Goal: Task Accomplishment & Management: Manage account settings

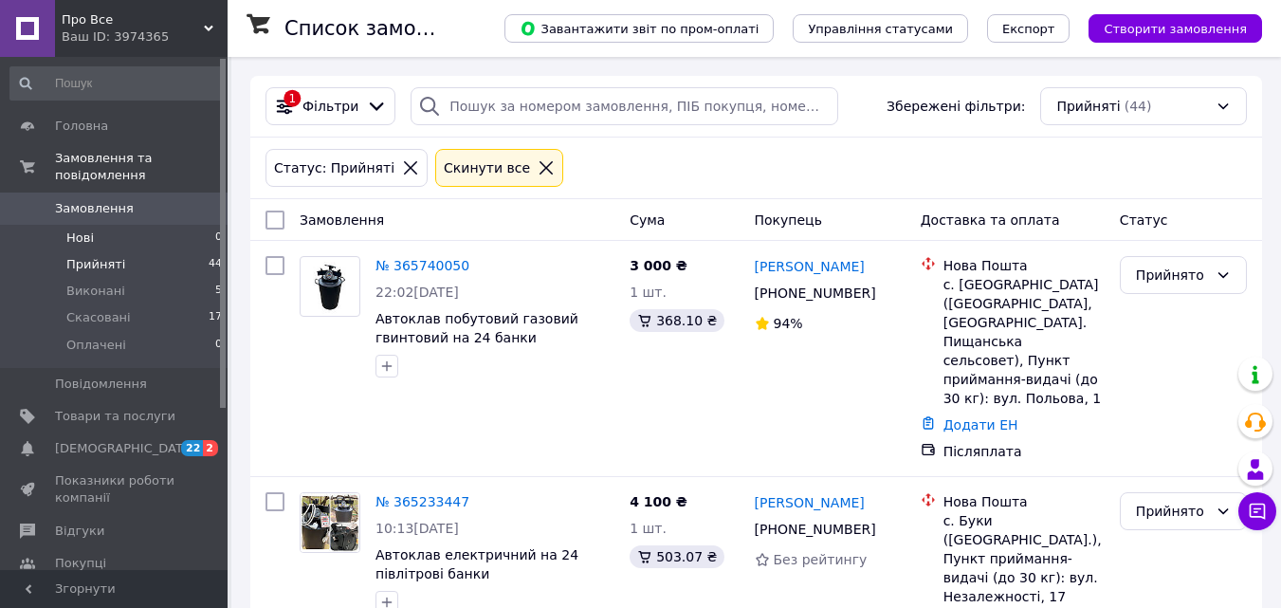
click at [110, 225] on li "Нові 0" at bounding box center [116, 238] width 233 height 27
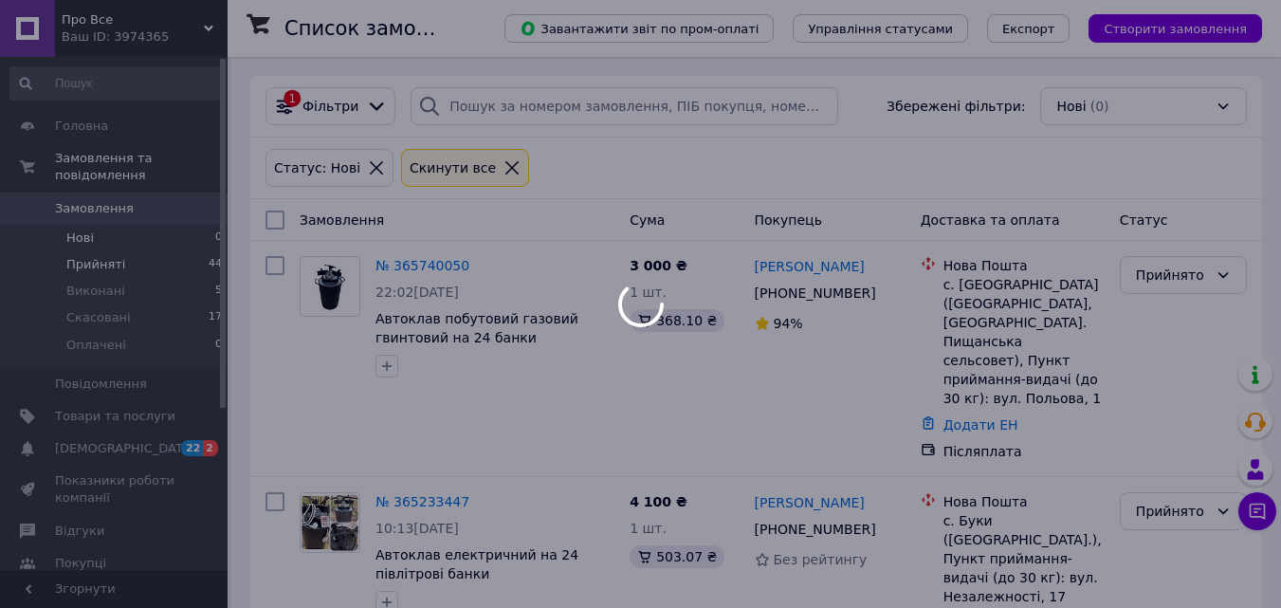
click at [109, 256] on span "Прийняті" at bounding box center [95, 264] width 59 height 17
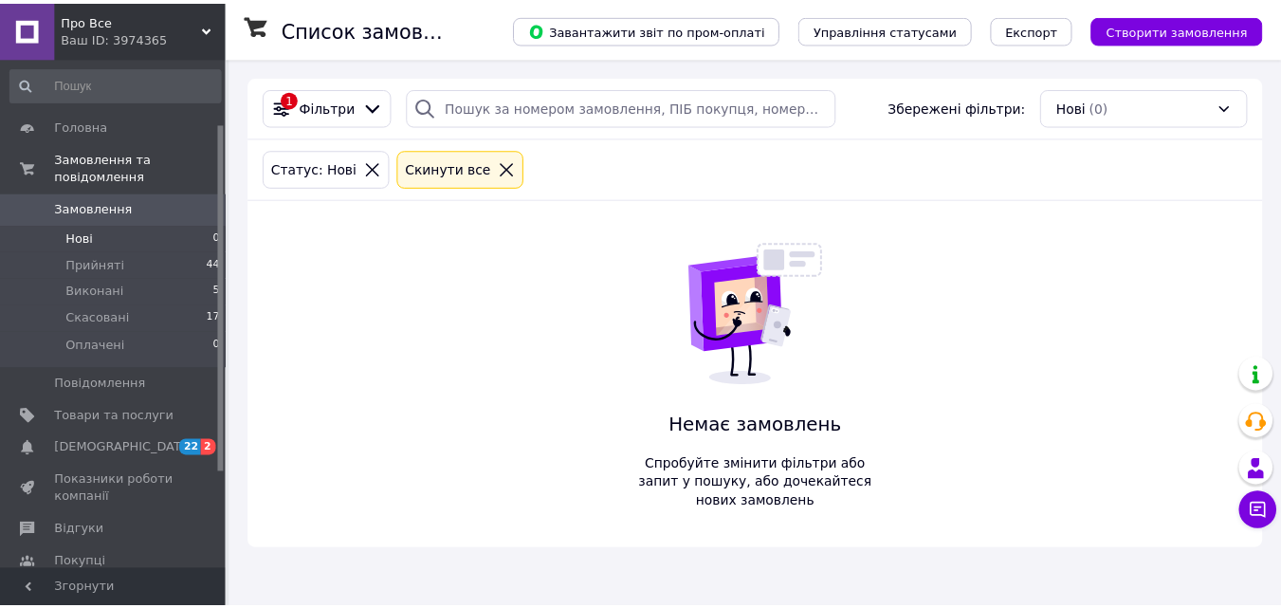
scroll to position [190, 0]
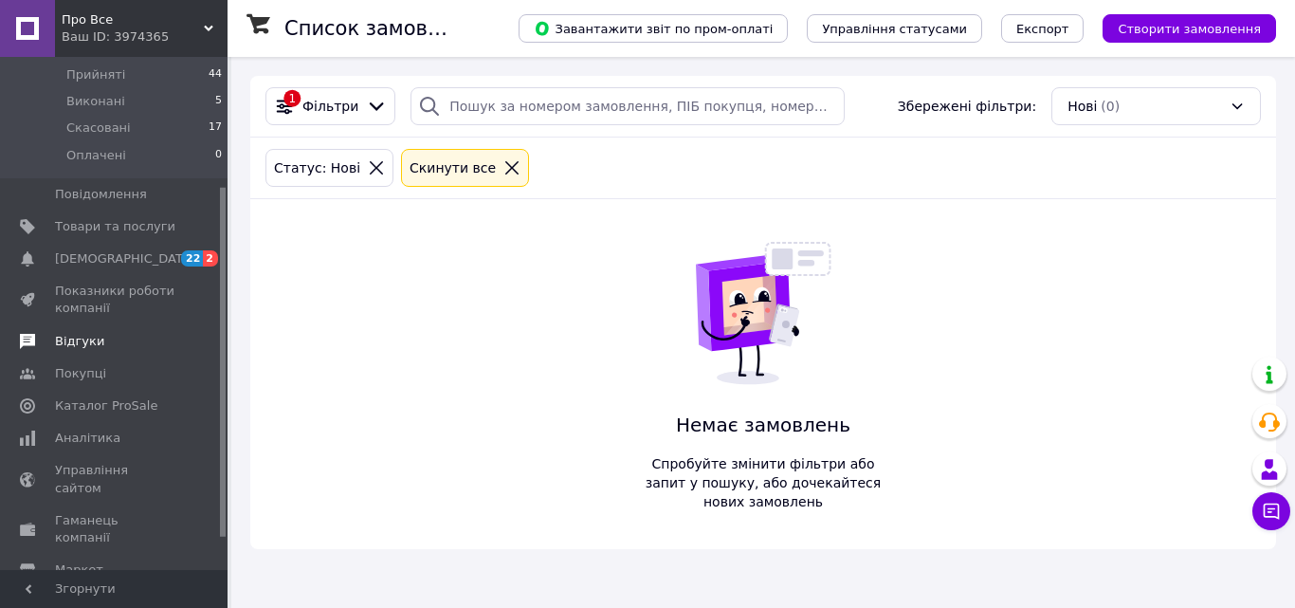
click at [85, 333] on span "Відгуки" at bounding box center [79, 341] width 49 height 17
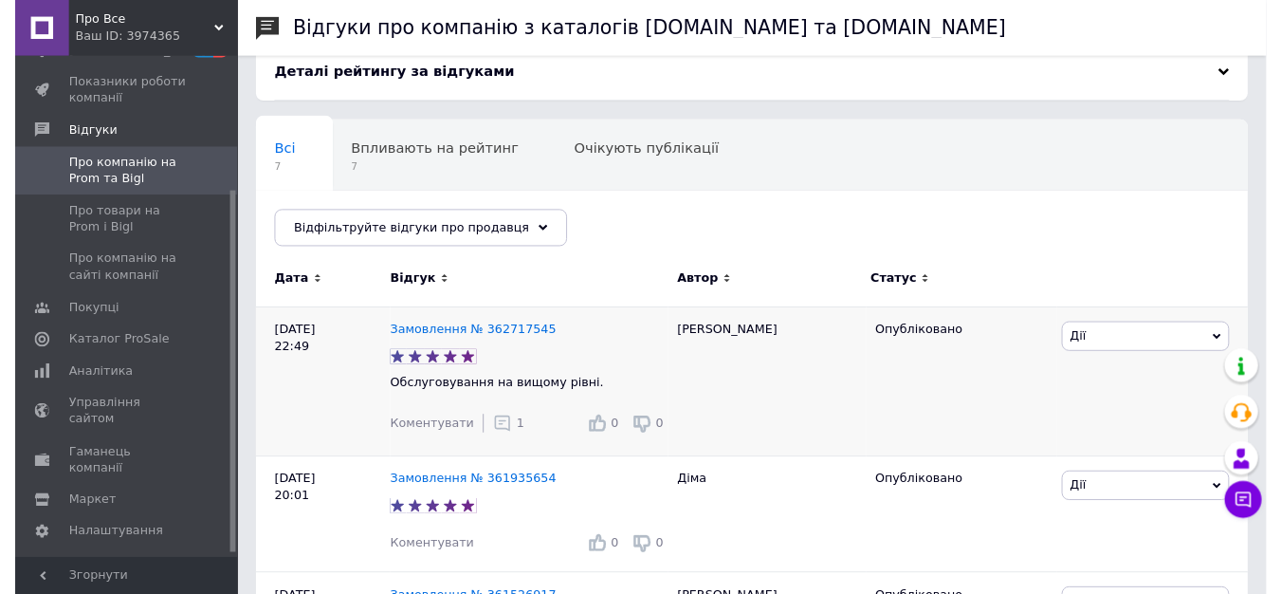
scroll to position [190, 0]
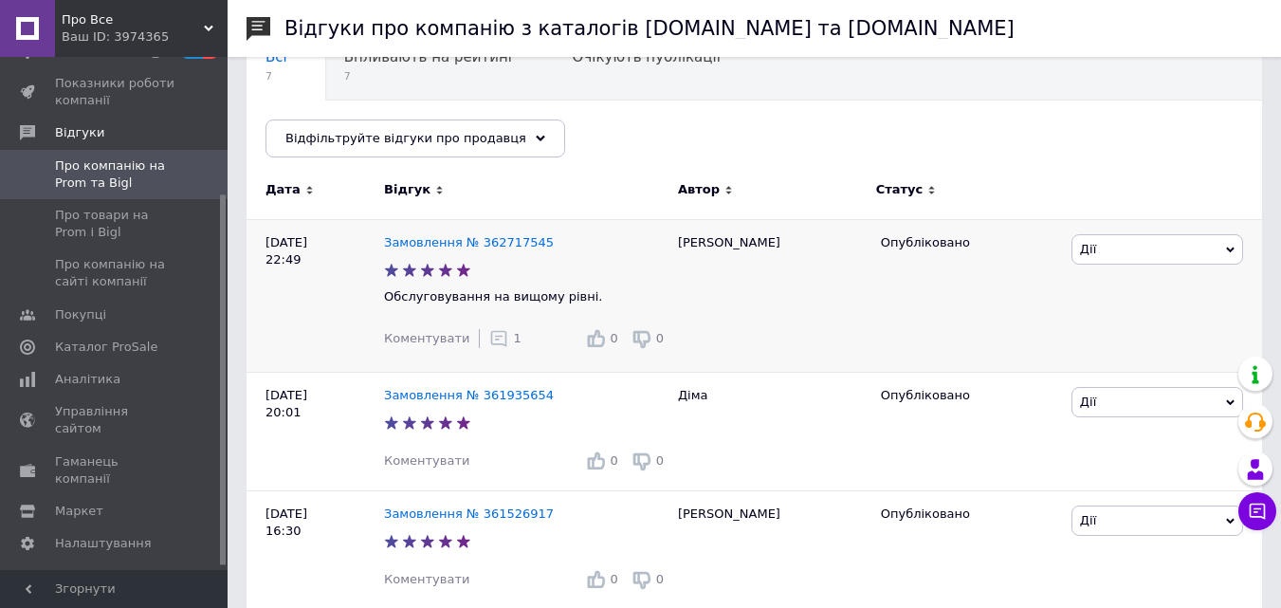
click at [489, 346] on icon at bounding box center [498, 338] width 19 height 19
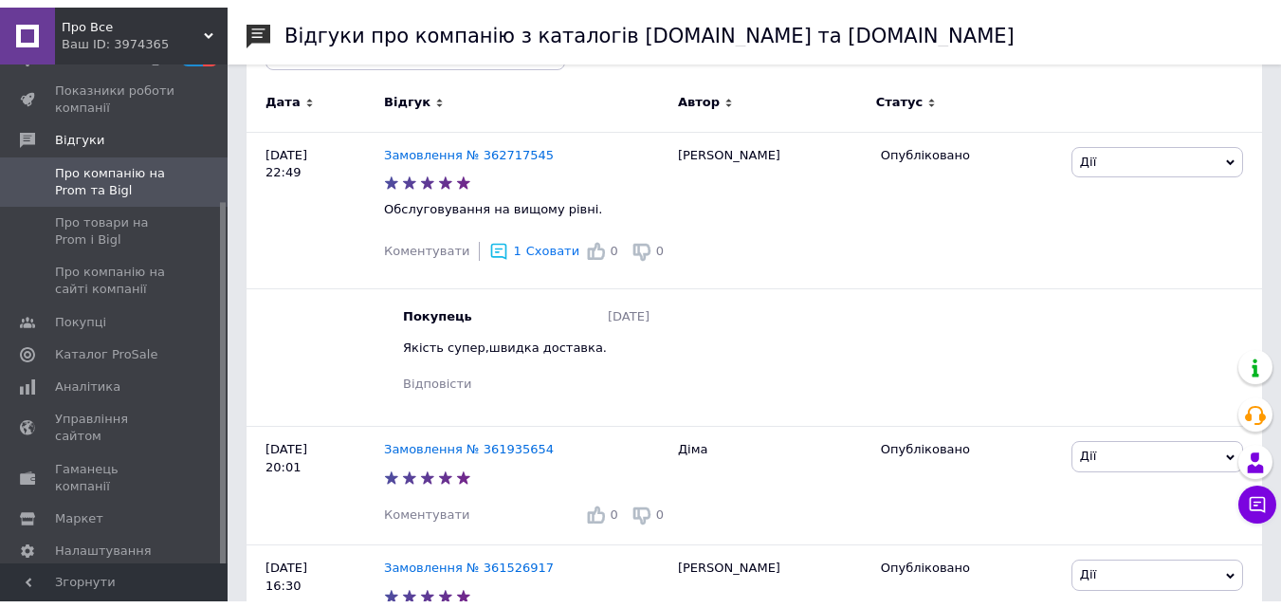
scroll to position [0, 0]
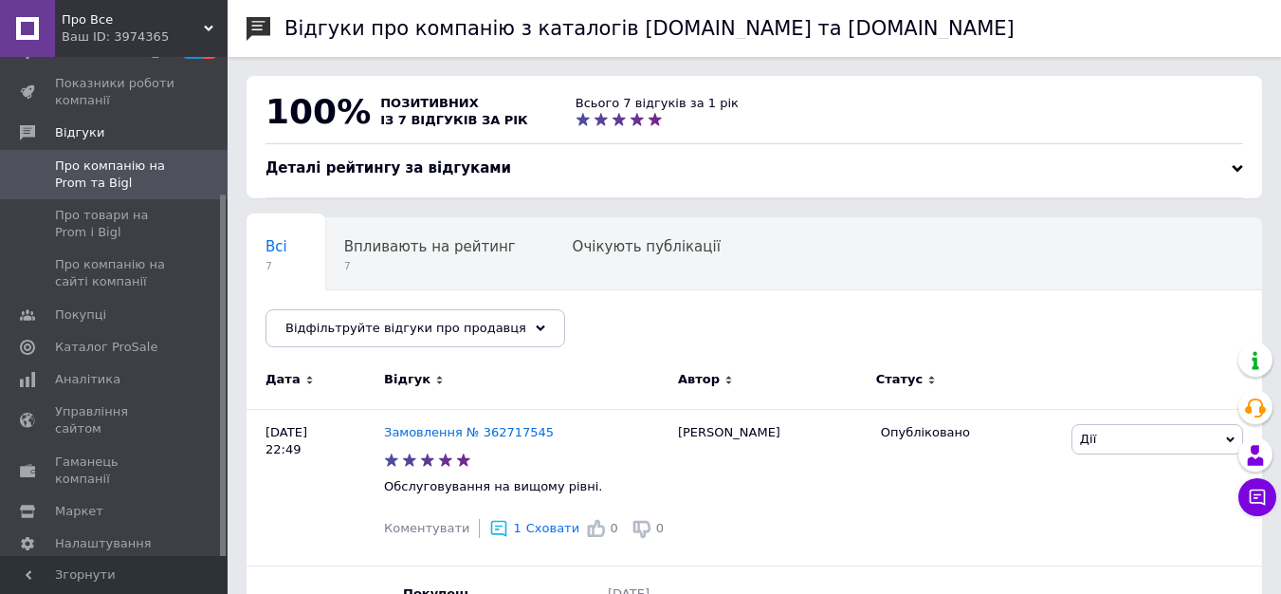
click at [101, 176] on span "Про компанію на Prom та Bigl" at bounding box center [115, 174] width 120 height 34
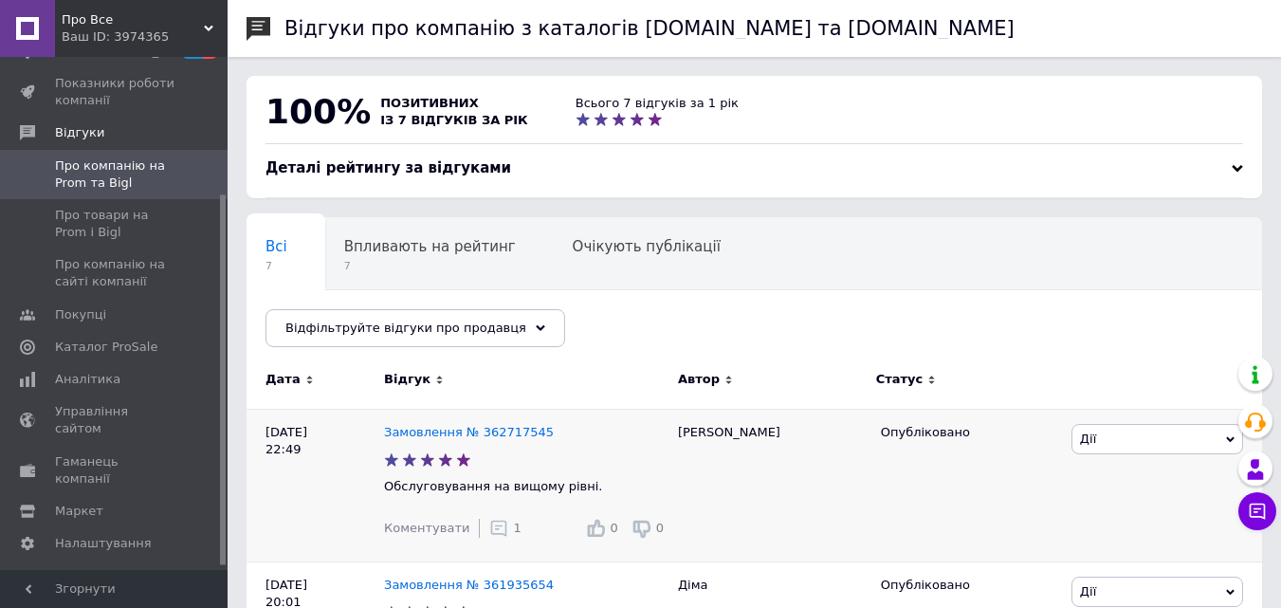
scroll to position [190, 0]
